Goal: Task Accomplishment & Management: Complete application form

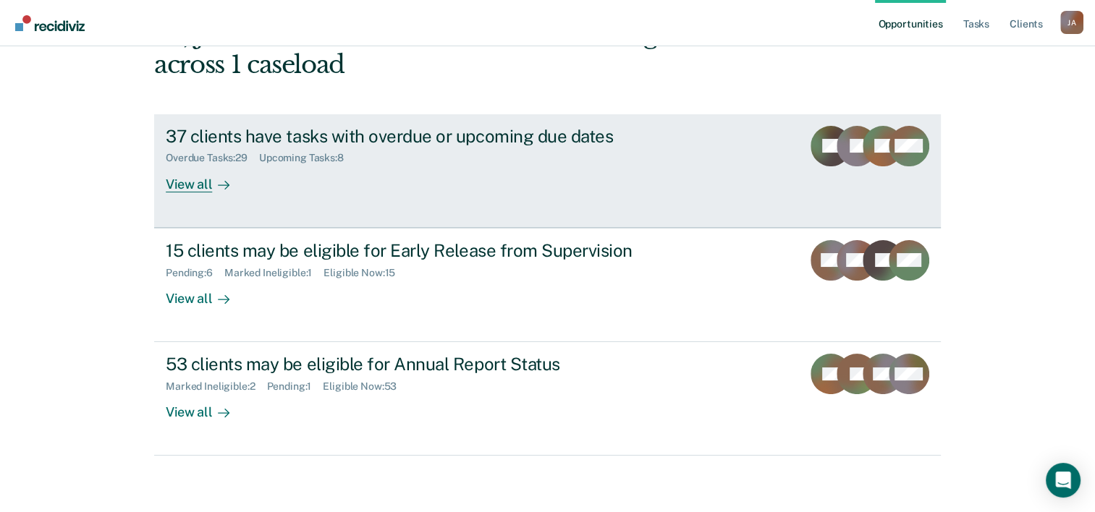
scroll to position [102, 0]
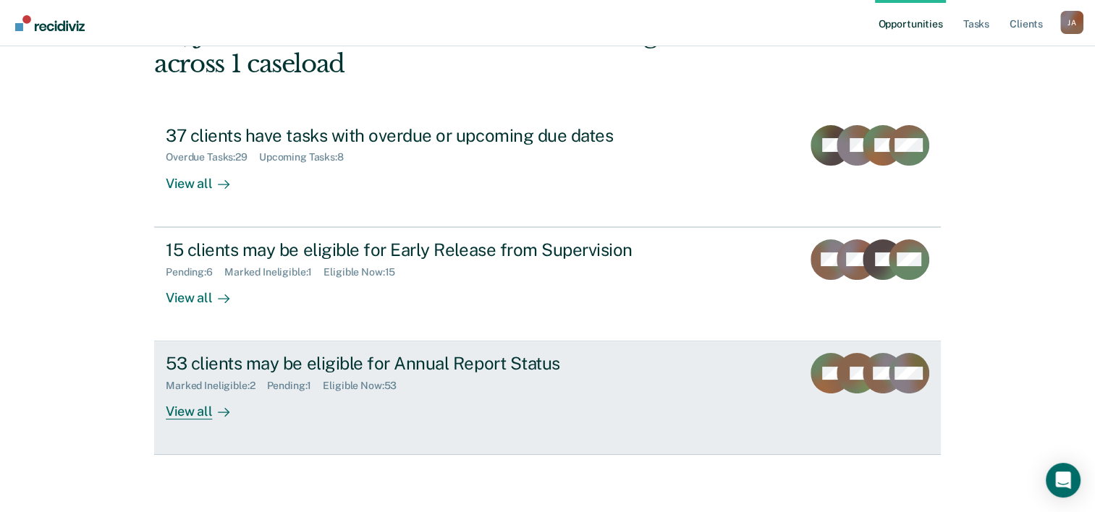
click at [414, 377] on div "Marked Ineligible : 2 Pending : 1 Eligible Now : 53" at bounding box center [420, 383] width 508 height 18
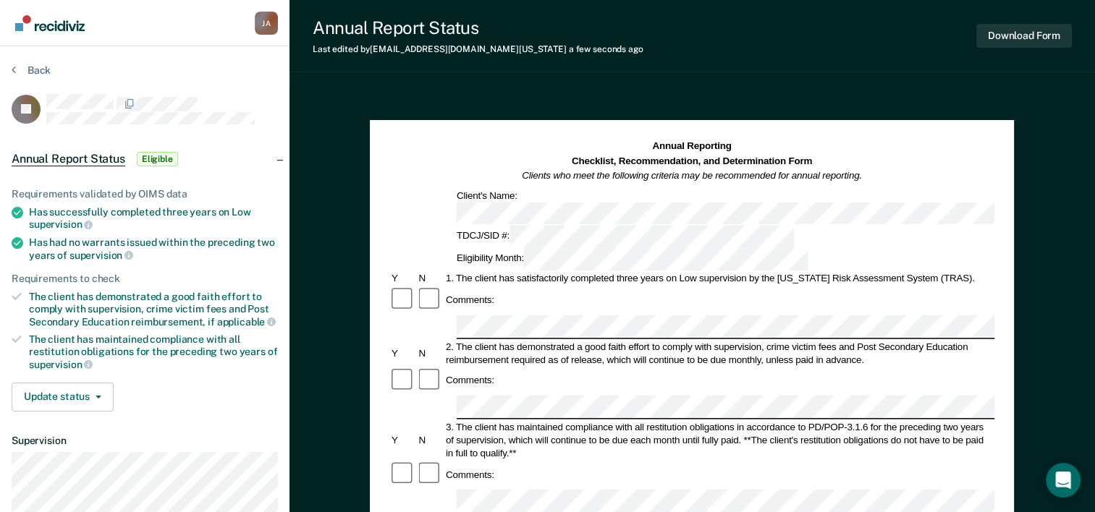
click at [210, 64] on div "Back" at bounding box center [145, 79] width 266 height 30
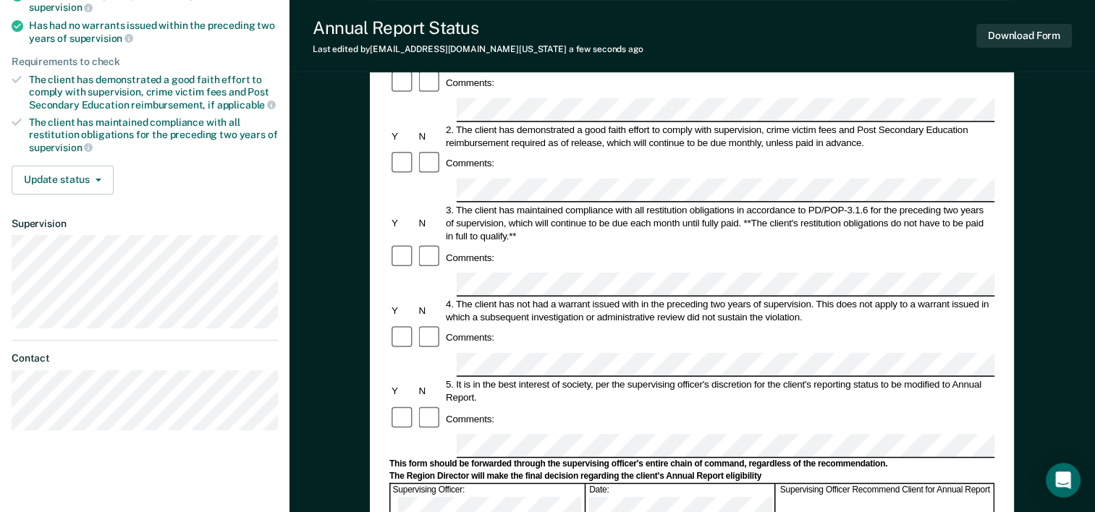
scroll to position [145, 0]
